Goal: Transaction & Acquisition: Book appointment/travel/reservation

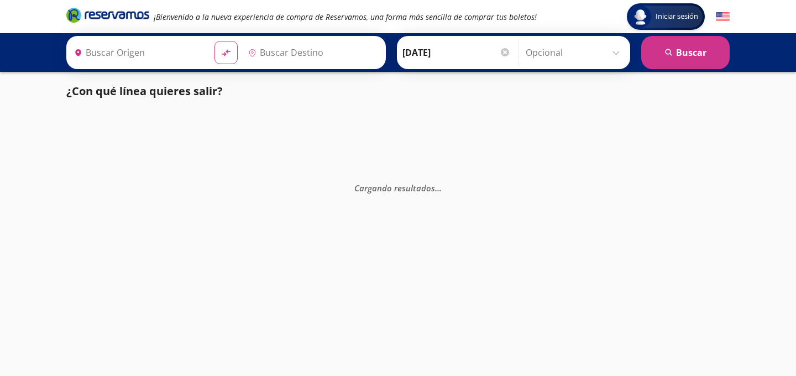
type input "[GEOGRAPHIC_DATA][PERSON_NAME], [GEOGRAPHIC_DATA][PERSON_NAME]"
type input "Acapulco, [GEOGRAPHIC_DATA]"
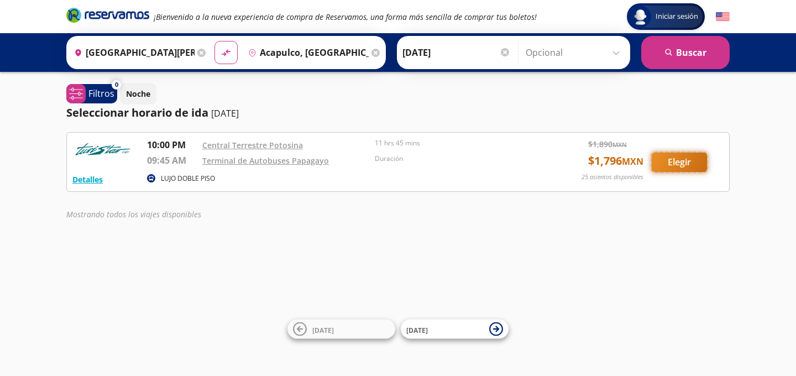
click at [664, 170] on button "Elegir" at bounding box center [678, 162] width 55 height 19
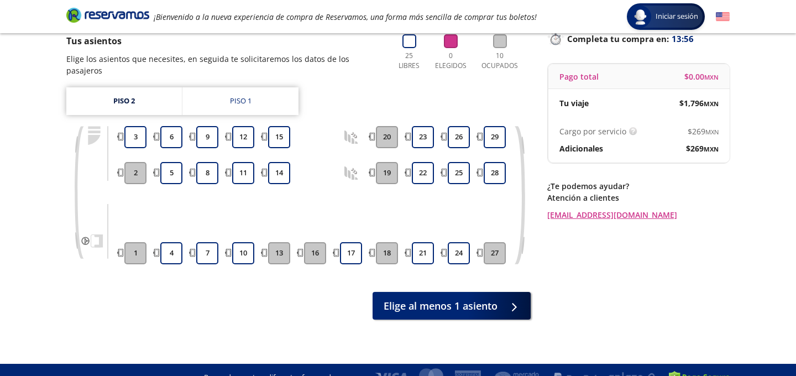
scroll to position [91, 0]
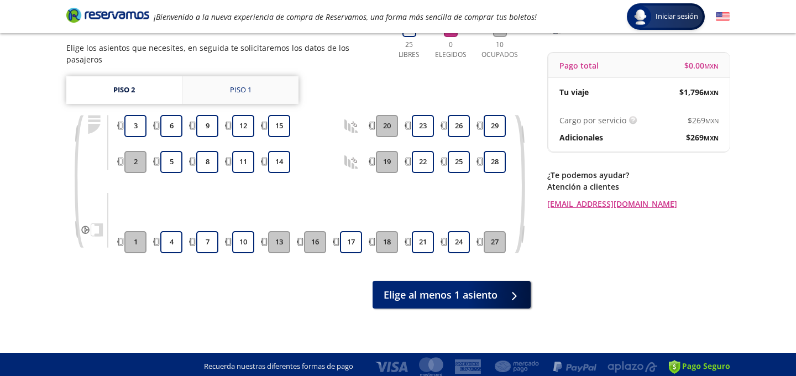
click at [240, 85] on div "Piso 1" at bounding box center [241, 90] width 22 height 11
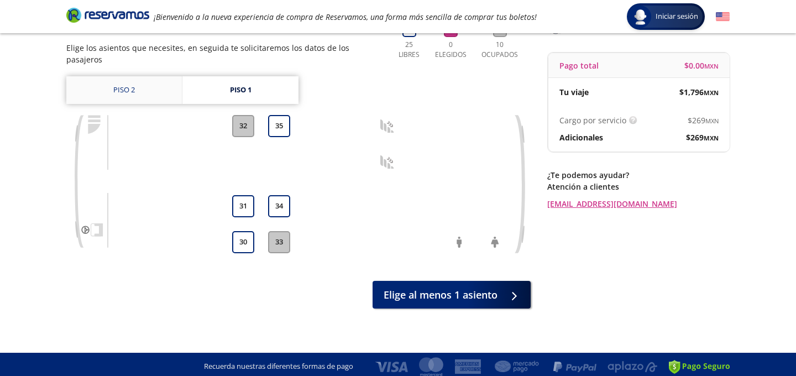
click at [149, 78] on link "Piso 2" at bounding box center [123, 90] width 115 height 28
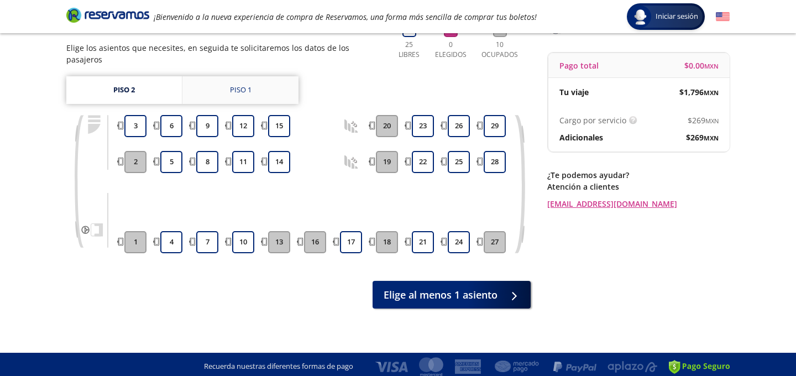
click at [243, 85] on div "Piso 1" at bounding box center [241, 90] width 22 height 11
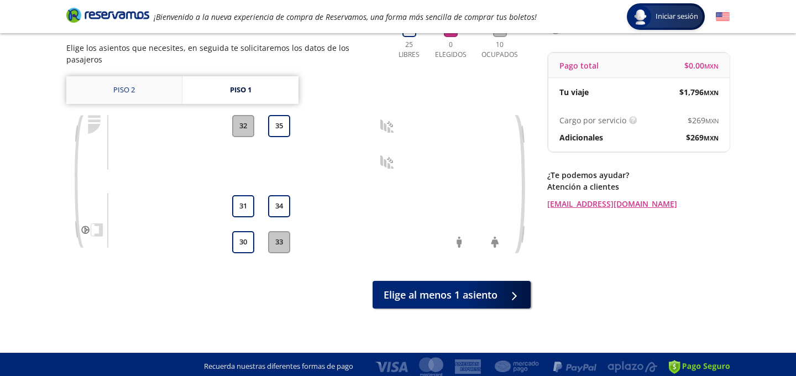
click at [135, 81] on link "Piso 2" at bounding box center [123, 90] width 115 height 28
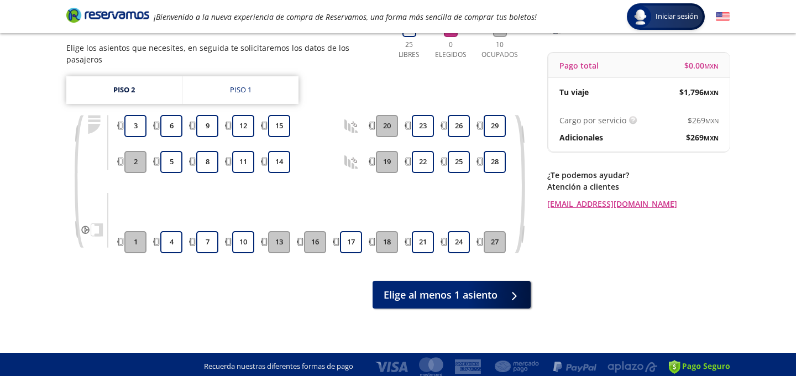
click at [230, 94] on div "Piso 2 Piso 1 1 2 3 4 5 6 7 8 9 10 11 12 13 14 15 16 17 18 19 20 21 22 23 24 25…" at bounding box center [298, 172] width 464 height 193
click at [232, 83] on link "Piso 1" at bounding box center [240, 90] width 116 height 28
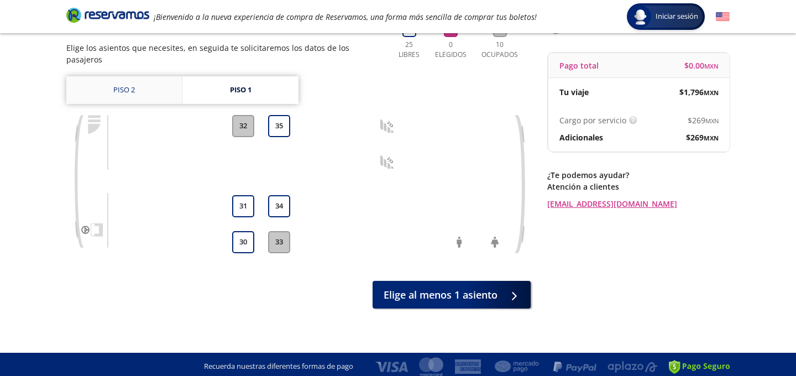
click at [134, 85] on link "Piso 2" at bounding box center [123, 90] width 115 height 28
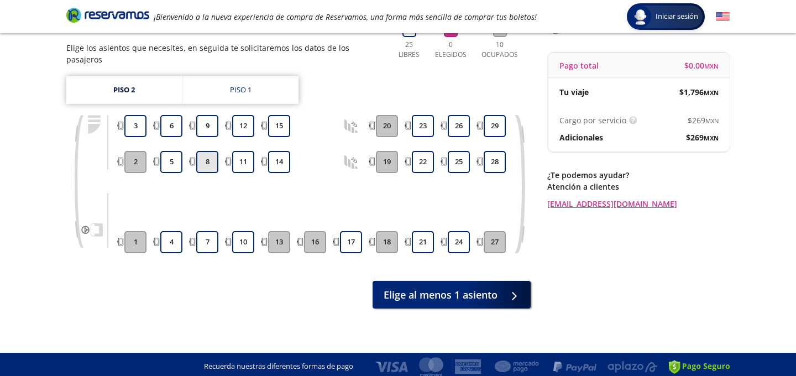
click at [204, 155] on button "8" at bounding box center [207, 162] width 22 height 22
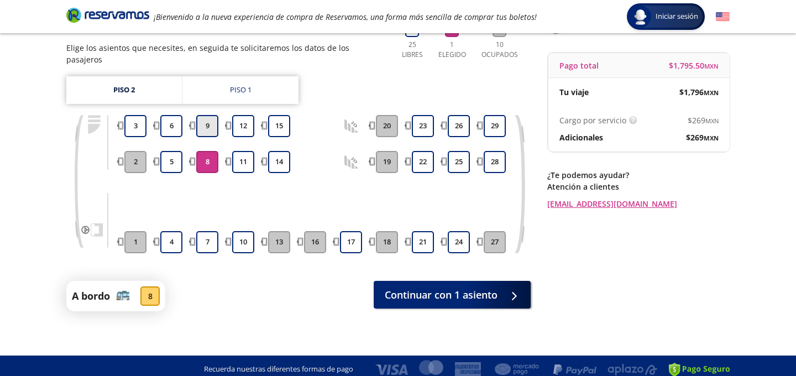
click at [205, 118] on button "9" at bounding box center [207, 126] width 22 height 22
click at [232, 76] on link "Piso 1" at bounding box center [240, 90] width 116 height 28
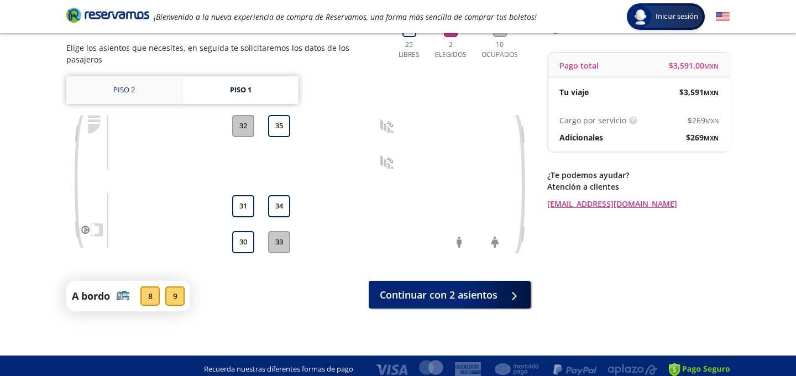
click at [152, 86] on link "Piso 2" at bounding box center [123, 90] width 115 height 28
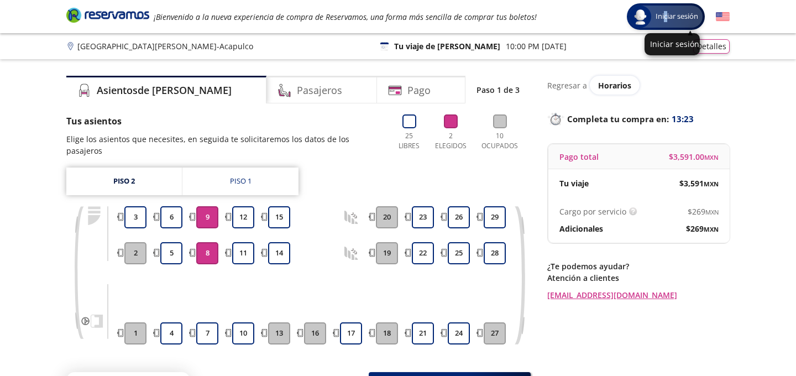
click at [664, 18] on span "Iniciar sesión" at bounding box center [676, 16] width 51 height 11
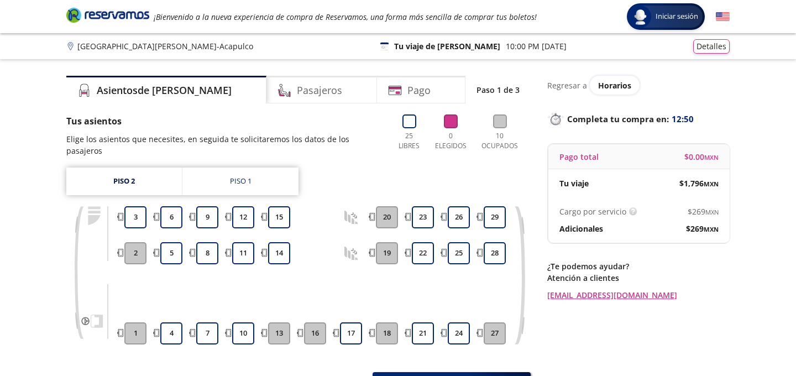
scroll to position [91, 0]
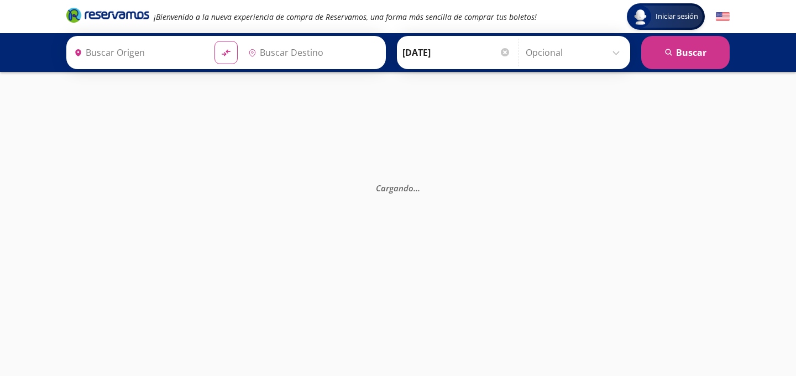
type input "[GEOGRAPHIC_DATA][PERSON_NAME], [GEOGRAPHIC_DATA][PERSON_NAME]"
type input "Acapulco, [GEOGRAPHIC_DATA]"
